Goal: Task Accomplishment & Management: Manage account settings

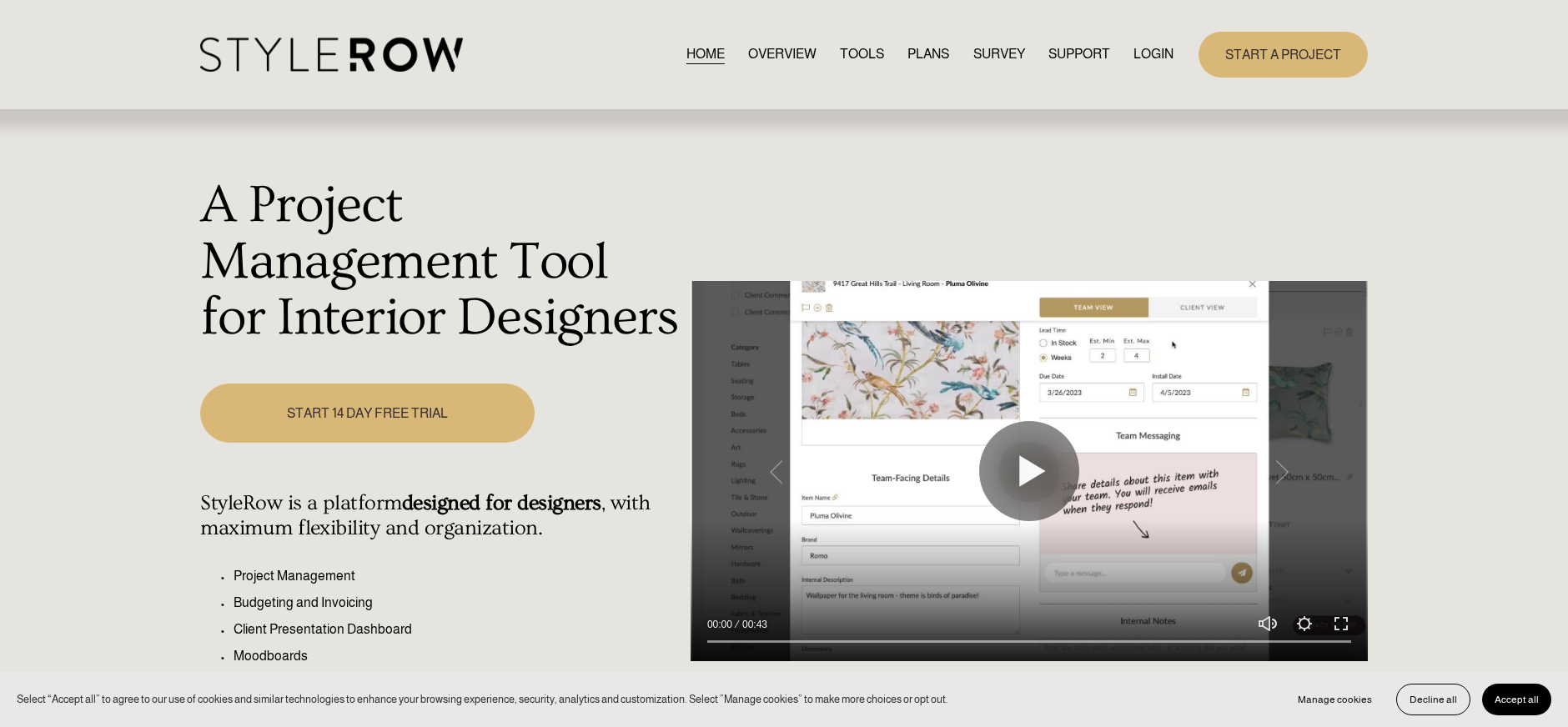
click at [1146, 51] on link "LOGIN" at bounding box center [1152, 54] width 40 height 22
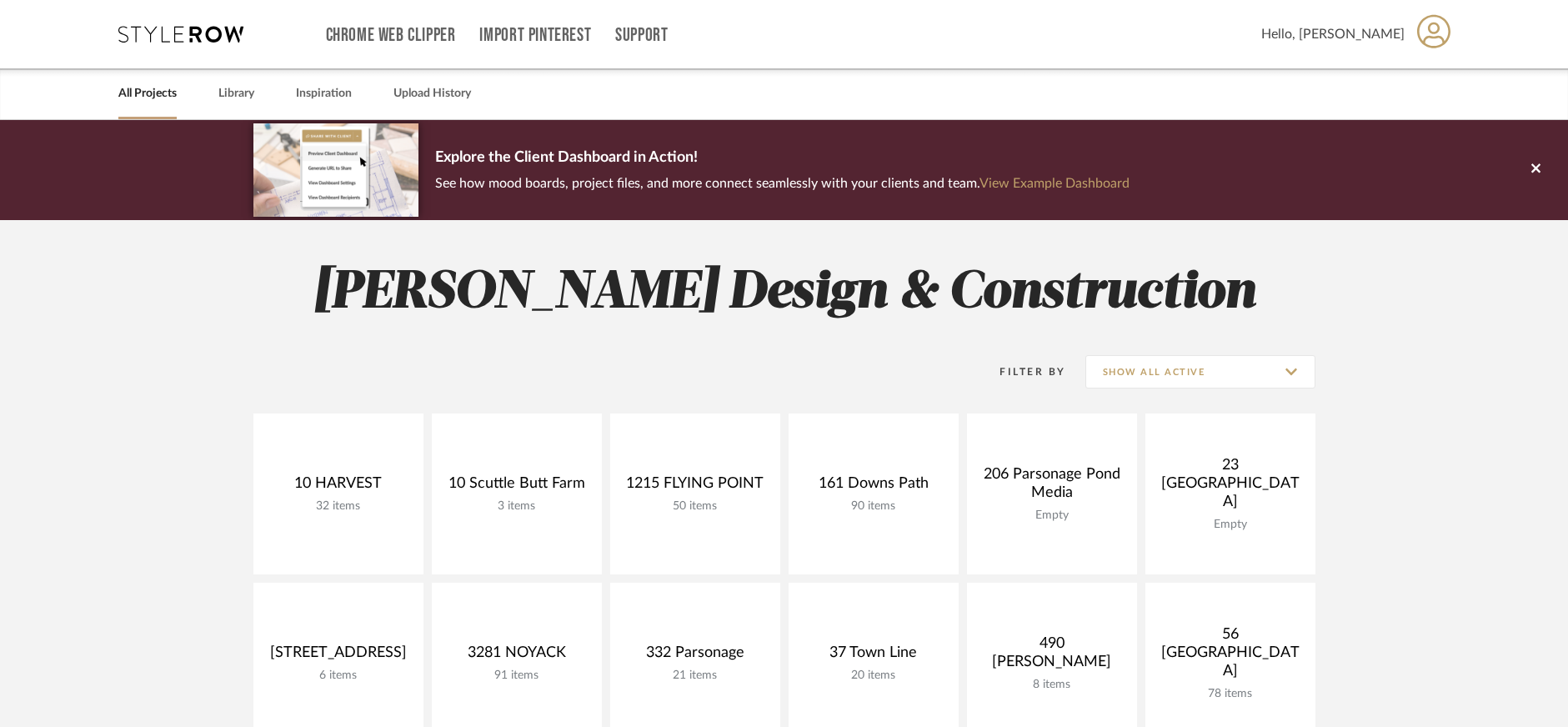
click at [1353, 35] on span "Hello, [PERSON_NAME]" at bounding box center [1333, 34] width 143 height 20
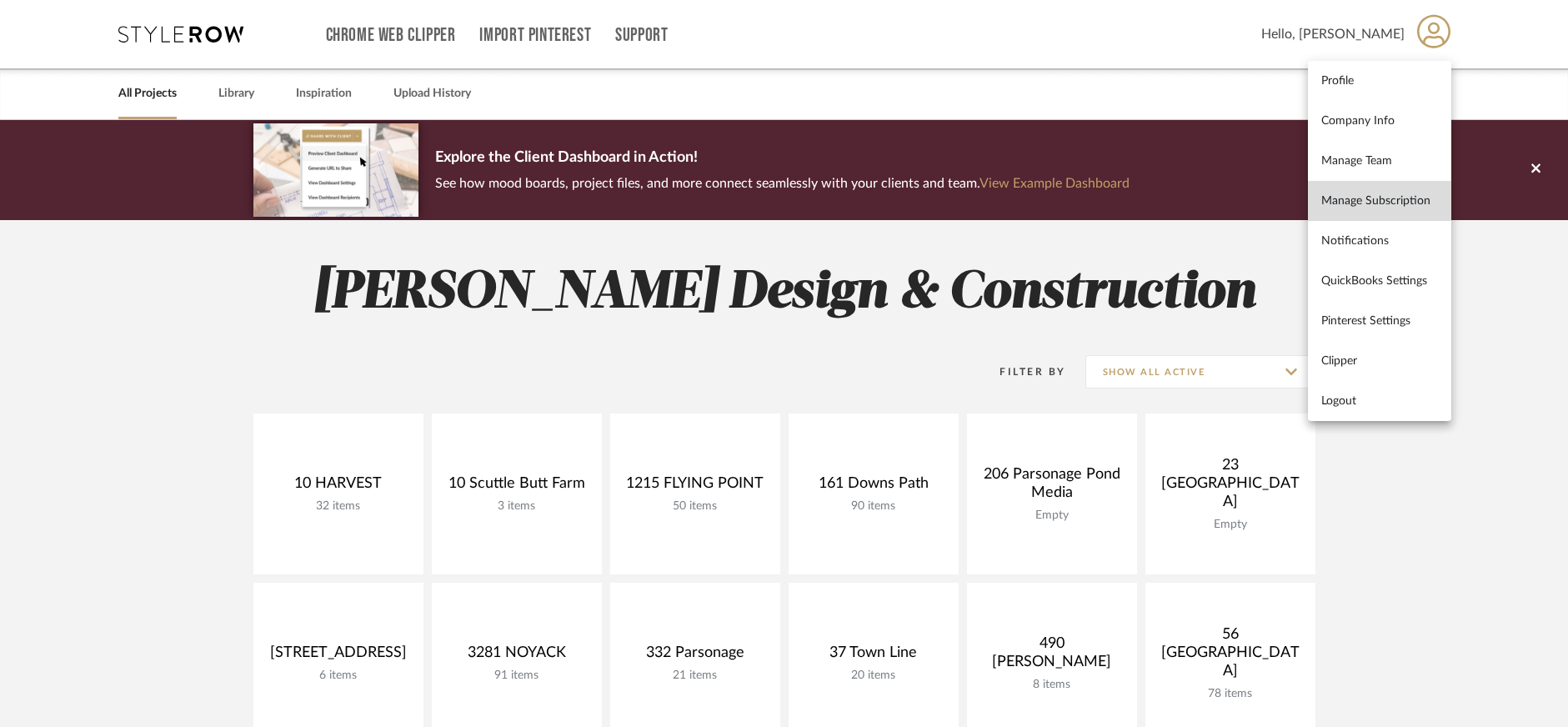
click at [1361, 198] on span "Manage Subscription" at bounding box center [1380, 200] width 117 height 14
